Goal: Find specific page/section: Find specific page/section

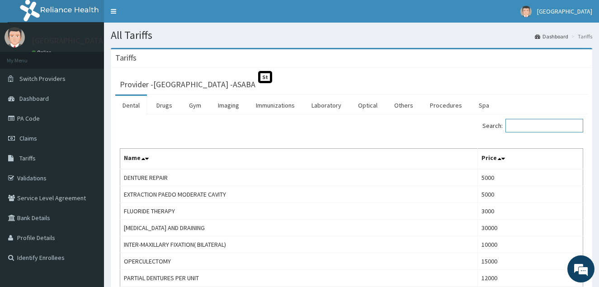
click at [536, 124] on input "Search:" at bounding box center [545, 126] width 78 height 14
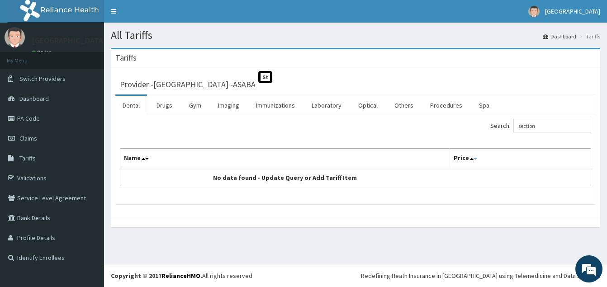
click at [474, 160] on icon at bounding box center [476, 159] width 4 height 6
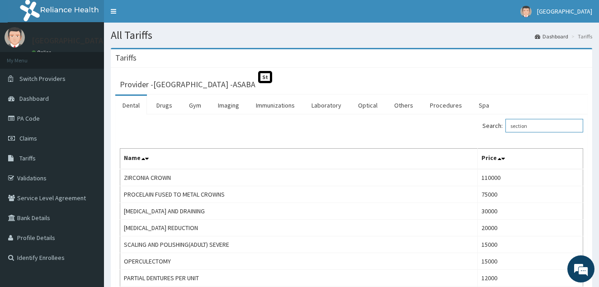
click at [517, 127] on input "section" at bounding box center [545, 126] width 78 height 14
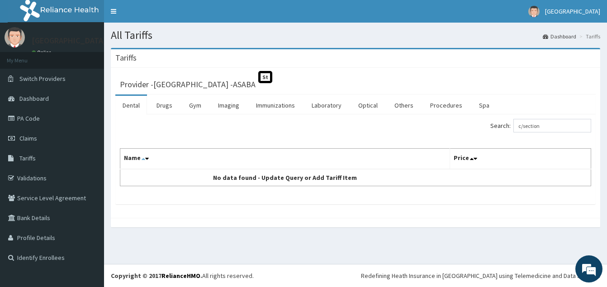
click at [143, 159] on icon at bounding box center [144, 159] width 4 height 6
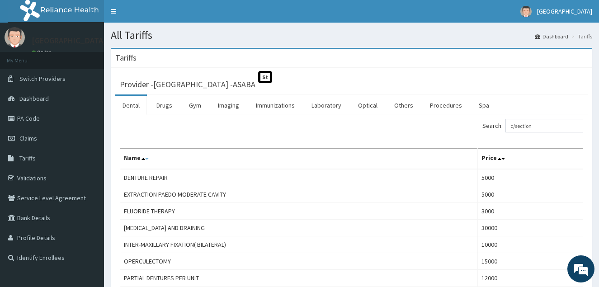
click at [146, 158] on icon at bounding box center [147, 159] width 4 height 6
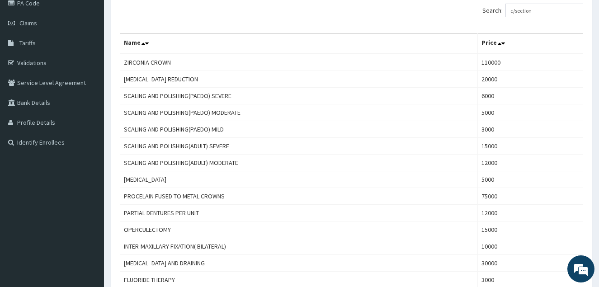
scroll to position [92, 0]
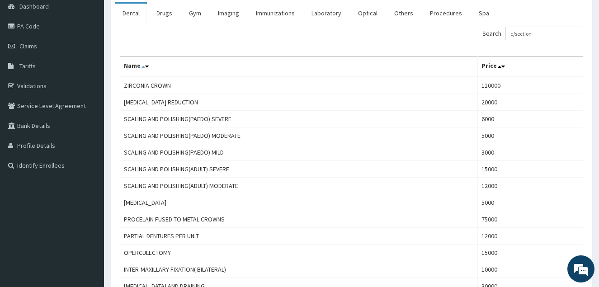
click at [142, 67] on icon at bounding box center [144, 66] width 4 height 6
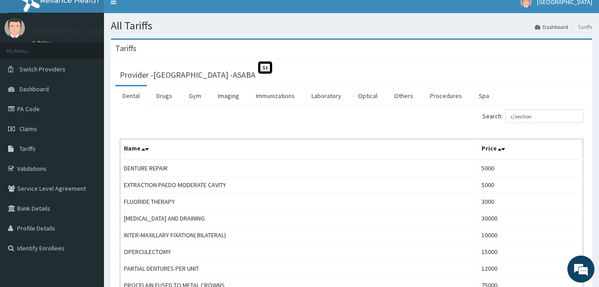
scroll to position [0, 0]
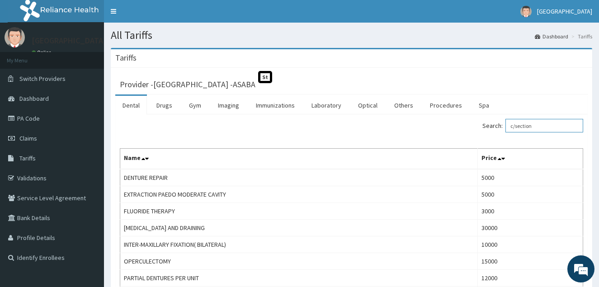
click at [522, 125] on input "c/section" at bounding box center [545, 126] width 78 height 14
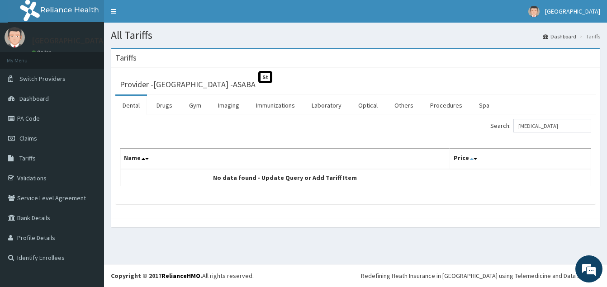
click at [470, 160] on icon at bounding box center [472, 159] width 4 height 6
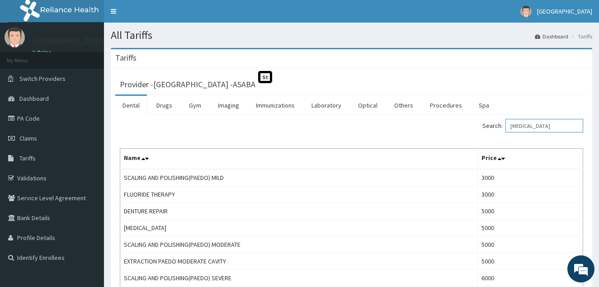
click at [555, 124] on input "[MEDICAL_DATA]" at bounding box center [545, 126] width 78 height 14
type input "c"
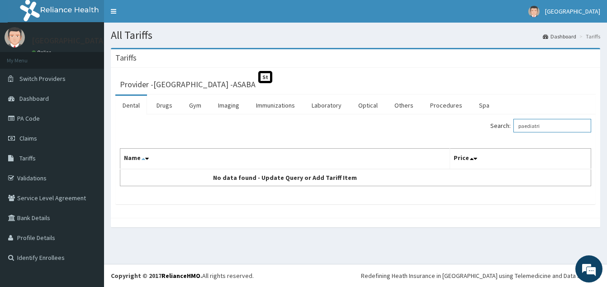
type input "paediatri"
click at [142, 158] on icon at bounding box center [144, 159] width 4 height 6
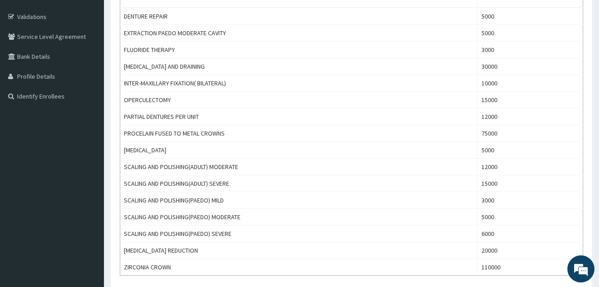
scroll to position [138, 0]
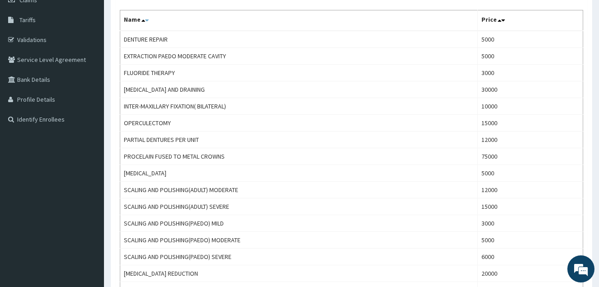
click at [146, 20] on icon at bounding box center [147, 20] width 4 height 6
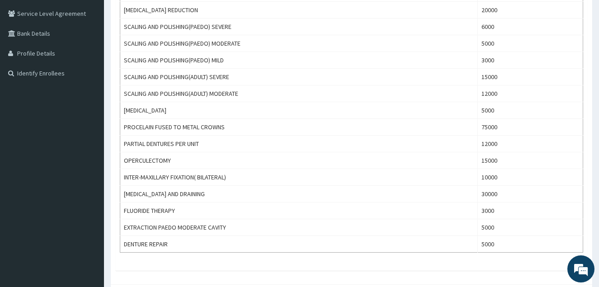
scroll to position [0, 0]
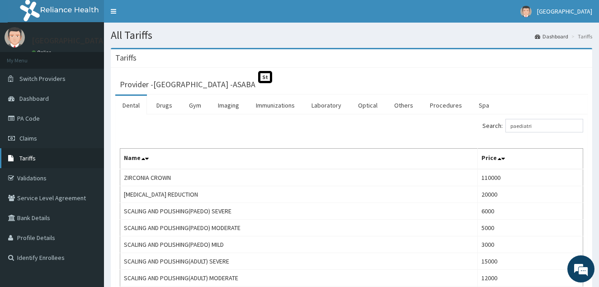
click at [51, 161] on link "Tariffs" at bounding box center [52, 158] width 104 height 20
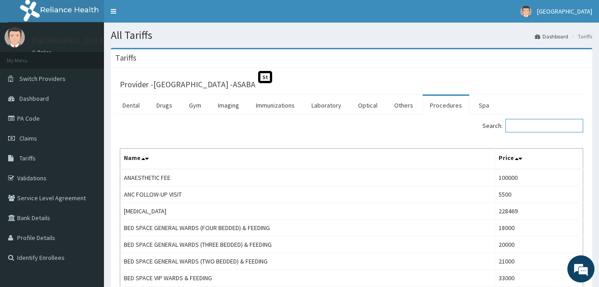
click at [526, 122] on input "Search:" at bounding box center [545, 126] width 78 height 14
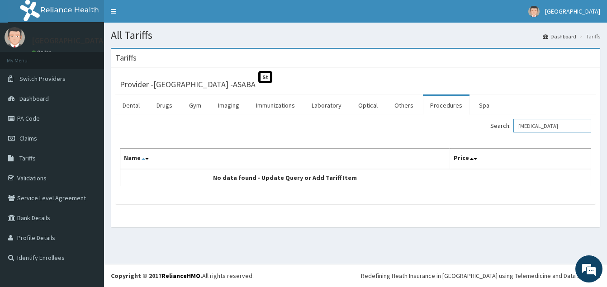
type input "[MEDICAL_DATA]"
click at [142, 159] on icon at bounding box center [144, 159] width 4 height 6
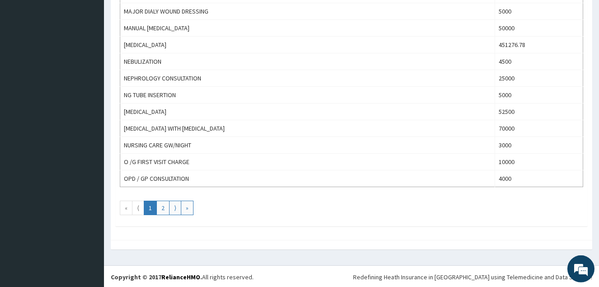
scroll to position [821, 0]
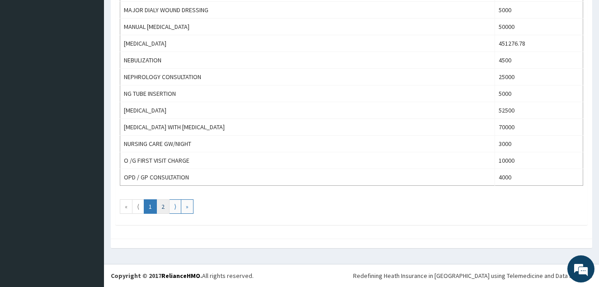
click at [164, 212] on link "2" at bounding box center [162, 206] width 13 height 14
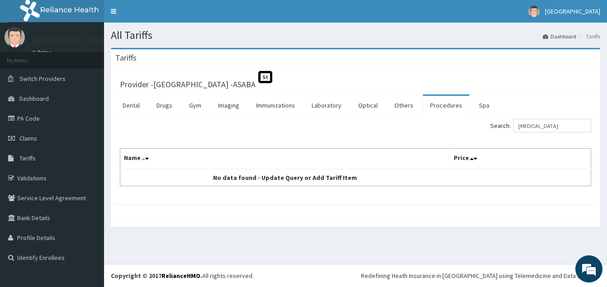
click at [143, 161] on icon at bounding box center [144, 159] width 4 height 6
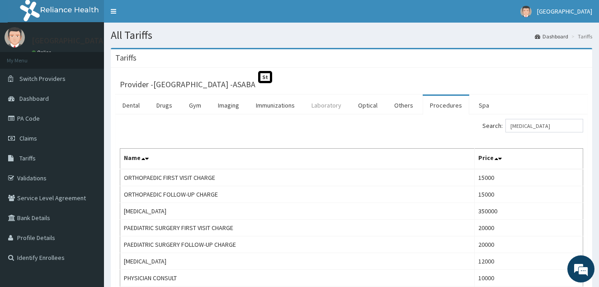
click at [332, 107] on link "Laboratory" at bounding box center [326, 105] width 44 height 19
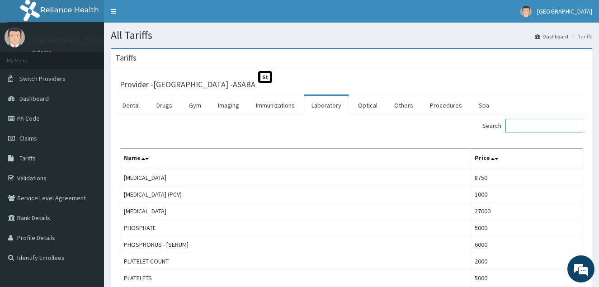
click at [527, 125] on input "Search:" at bounding box center [545, 126] width 78 height 14
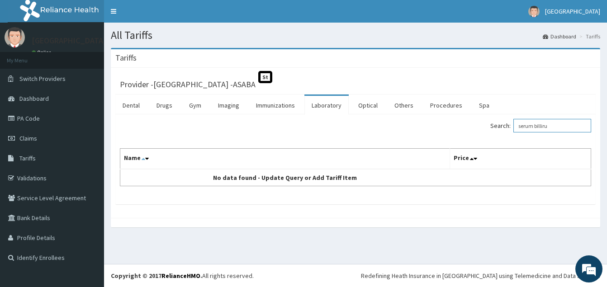
type input "serum billiru"
click at [142, 161] on icon at bounding box center [144, 159] width 4 height 6
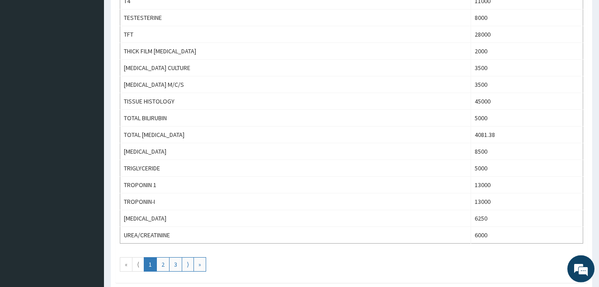
scroll to position [784, 0]
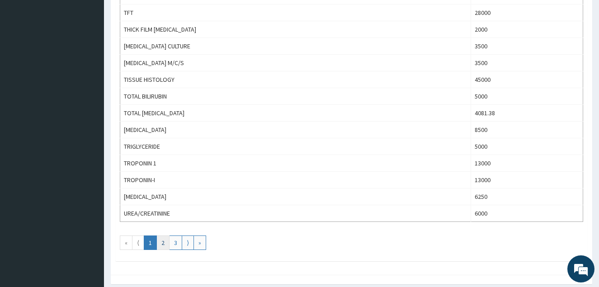
click at [163, 244] on link "2" at bounding box center [162, 243] width 13 height 14
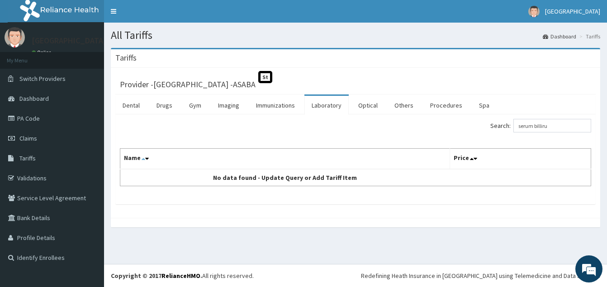
click at [142, 161] on icon at bounding box center [144, 159] width 4 height 6
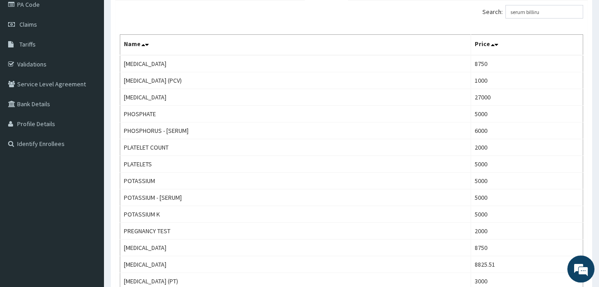
scroll to position [115, 0]
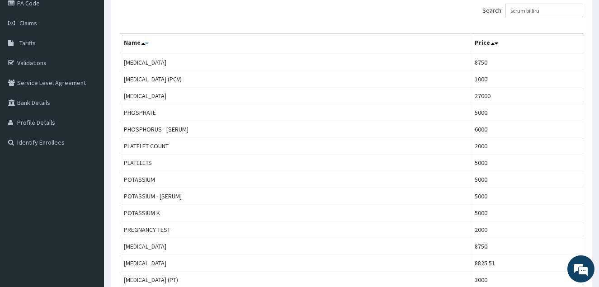
click at [147, 43] on icon at bounding box center [147, 43] width 4 height 6
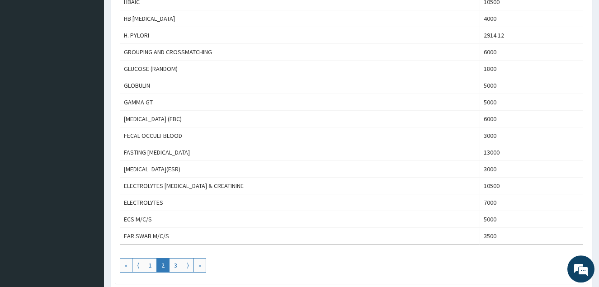
scroll to position [784, 0]
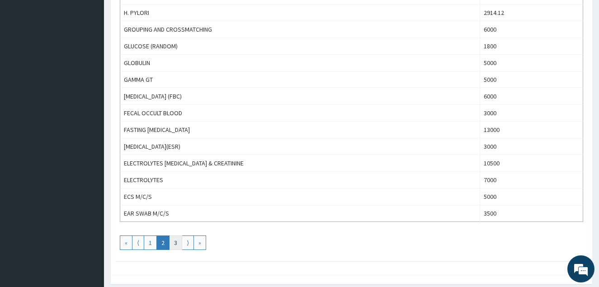
click at [178, 244] on link "3" at bounding box center [175, 243] width 13 height 14
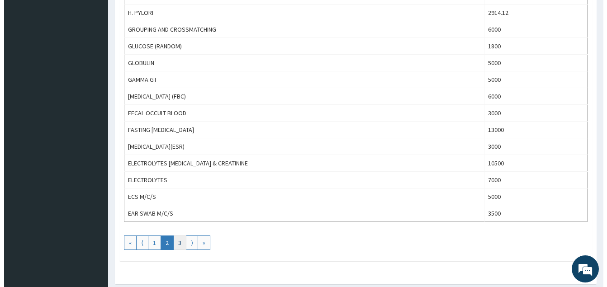
scroll to position [0, 0]
